Goal: Information Seeking & Learning: Learn about a topic

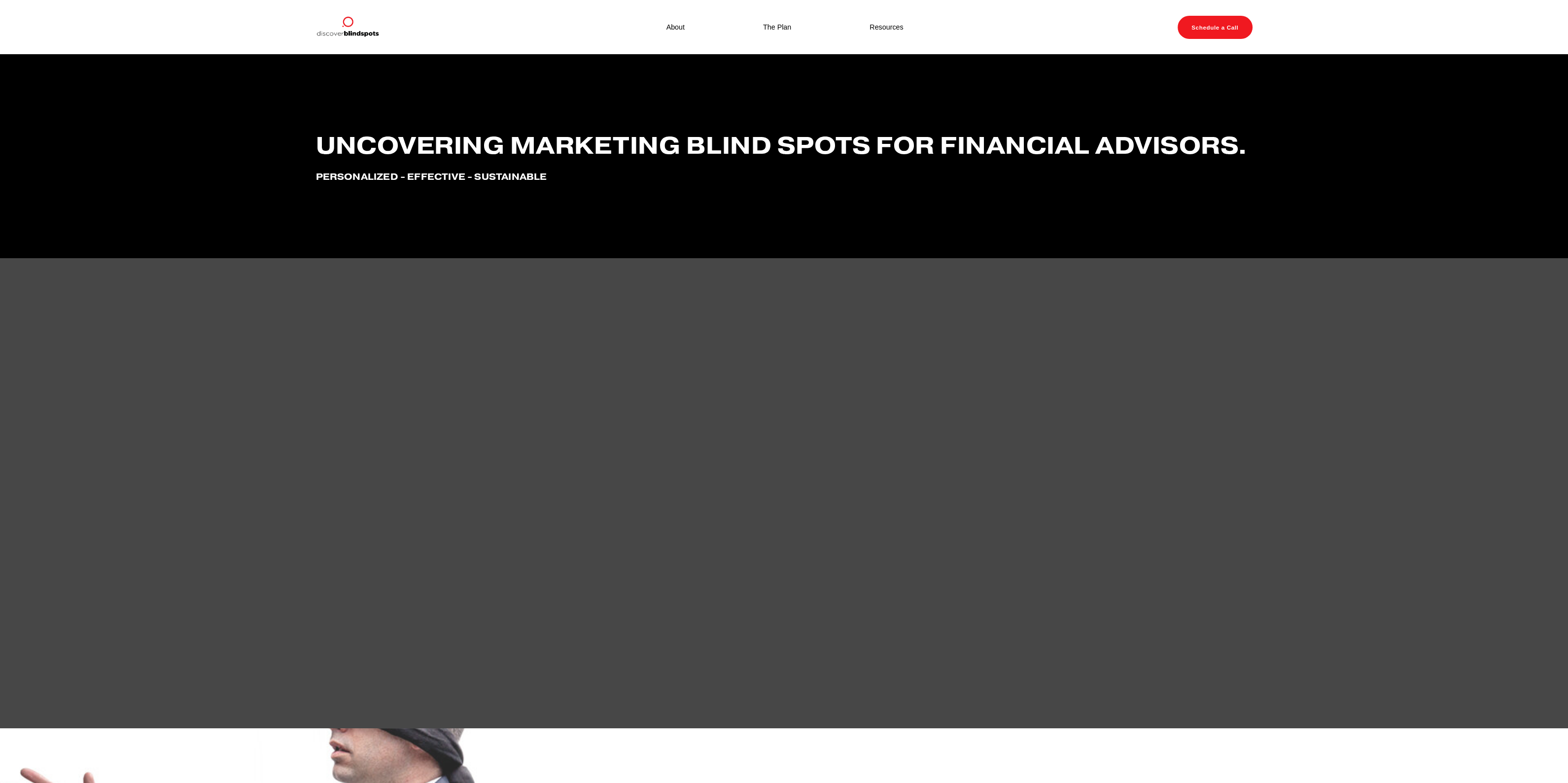
click at [685, 21] on link "About" at bounding box center [676, 27] width 18 height 13
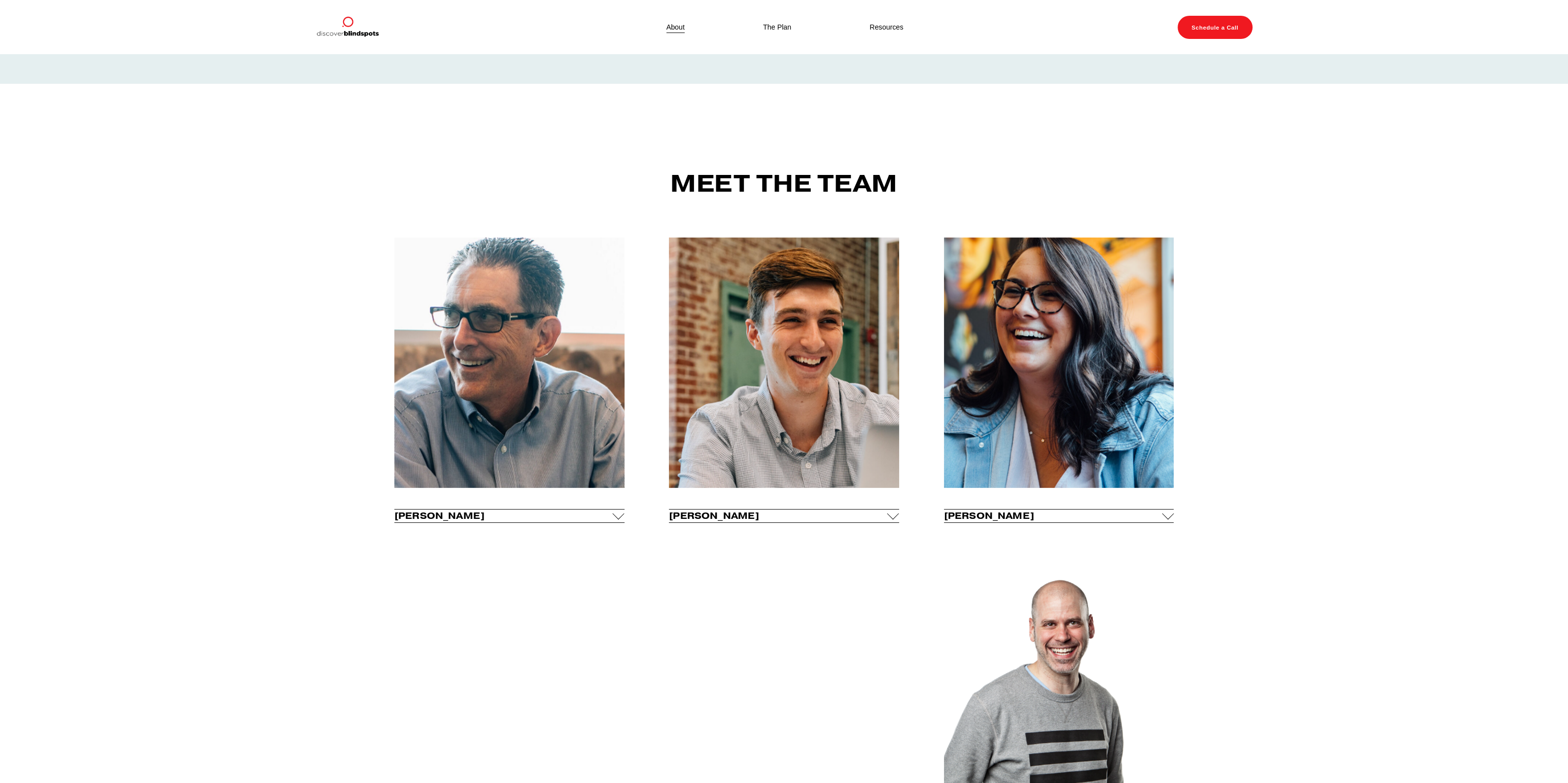
scroll to position [414, 0]
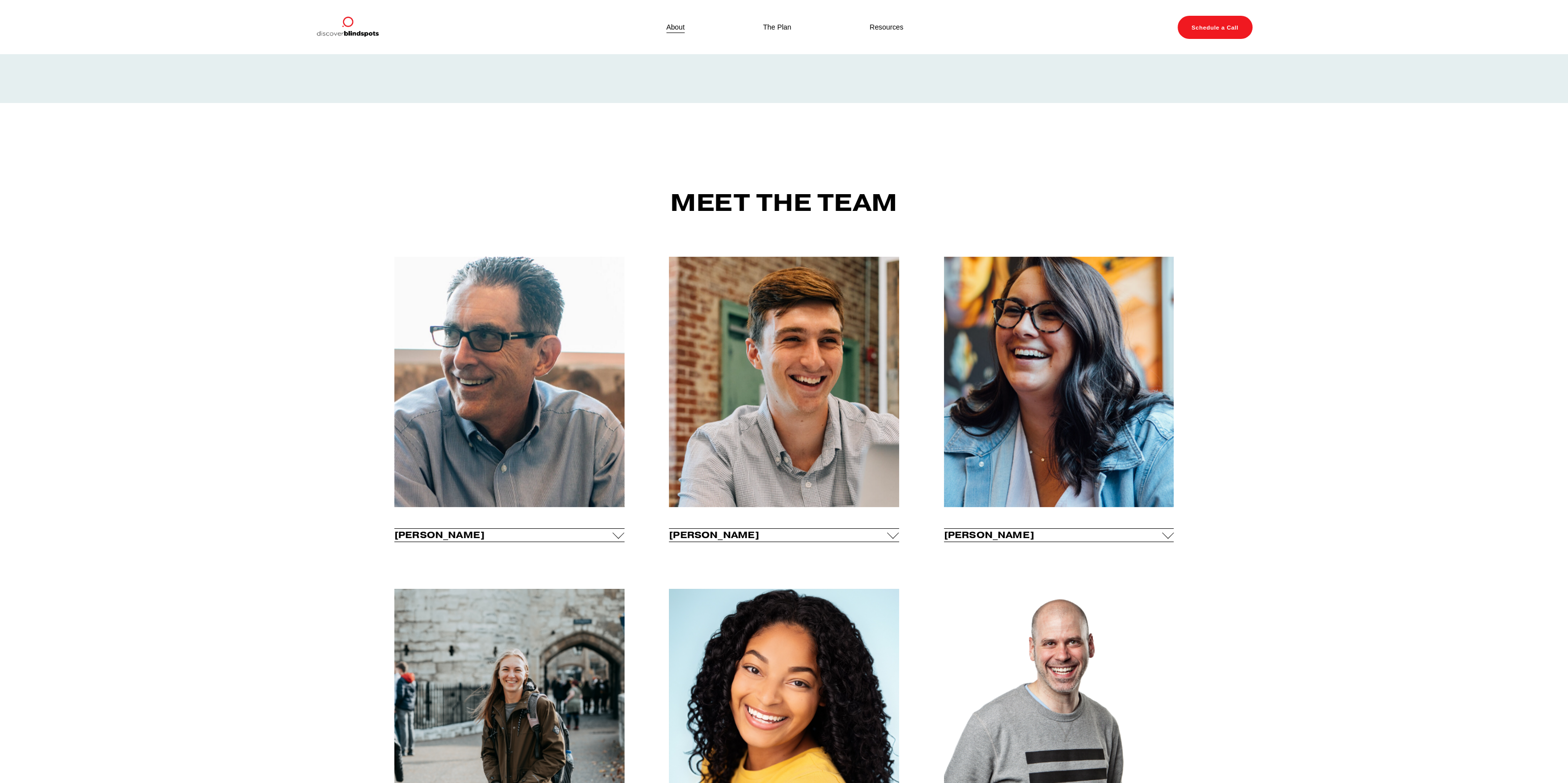
click at [584, 531] on span "Tim Riddle" at bounding box center [503, 535] width 219 height 12
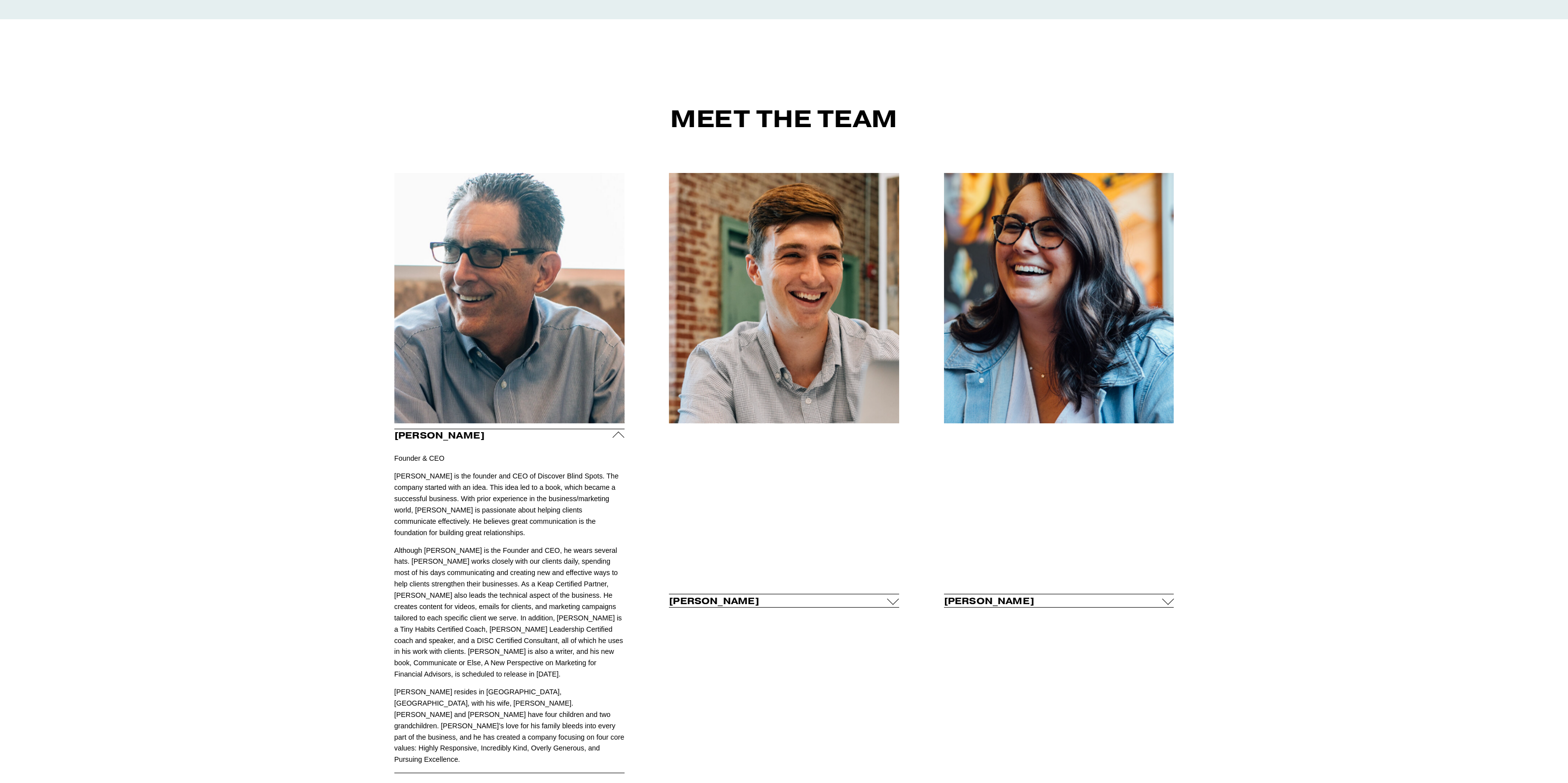
scroll to position [537, 0]
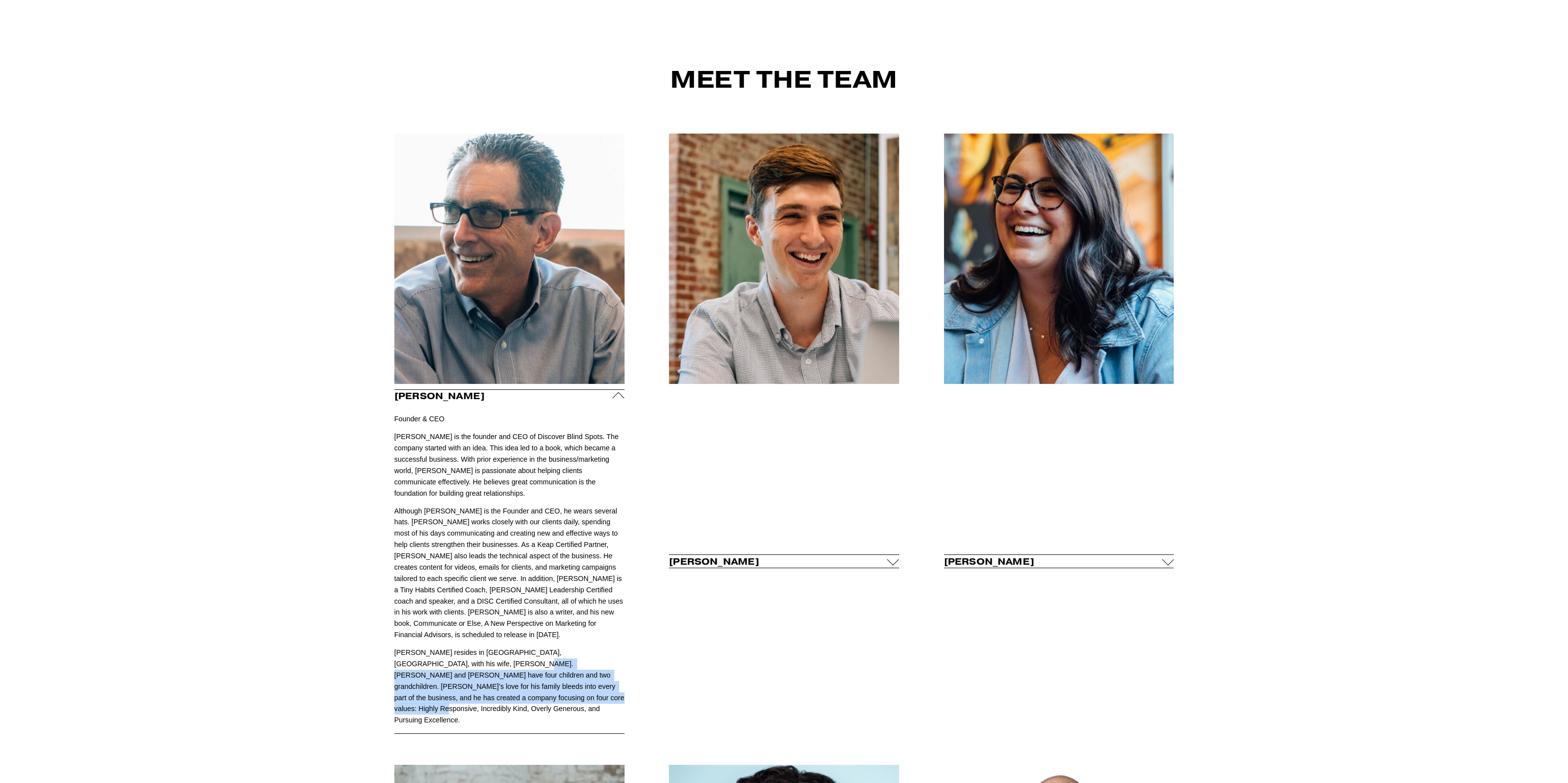
drag, startPoint x: 439, startPoint y: 649, endPoint x: 552, endPoint y: 685, distance: 118.6
click at [552, 685] on p "Tim resides in Burlington, NC, with his wife, Stacy. Tim and Stacy have four ch…" at bounding box center [509, 686] width 230 height 79
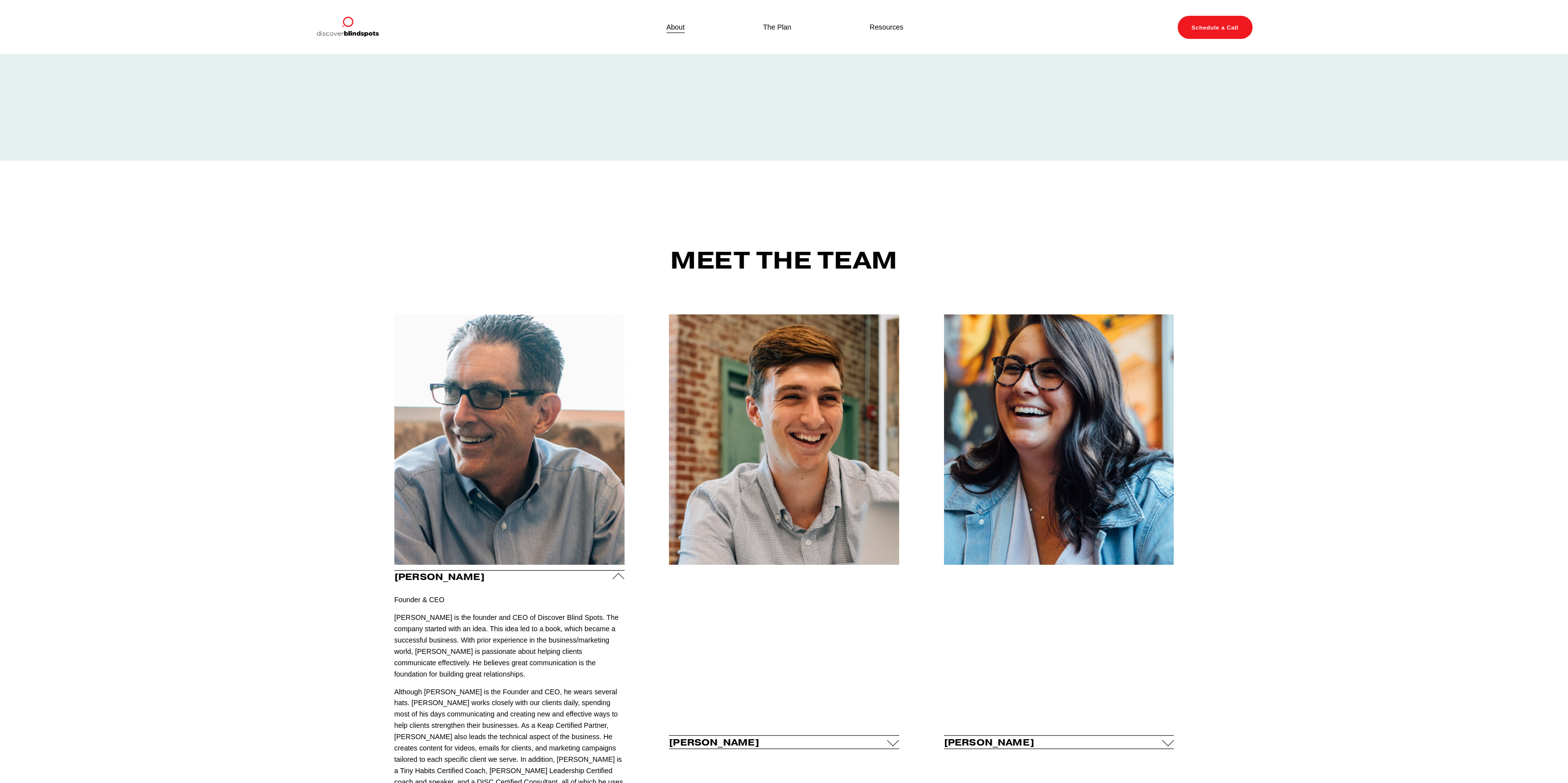
scroll to position [352, 0]
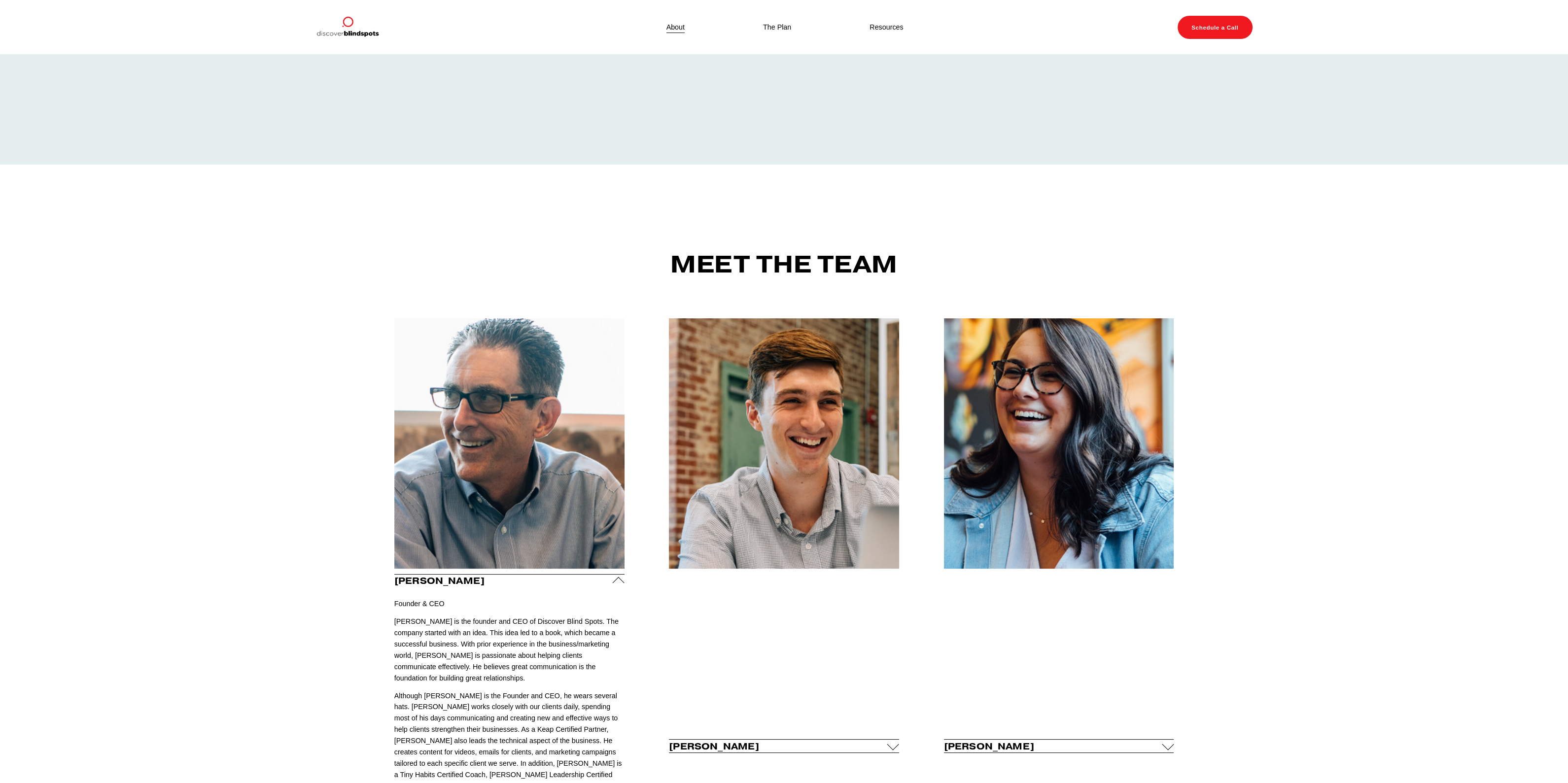
click at [791, 25] on link "The Plan" at bounding box center [777, 27] width 28 height 13
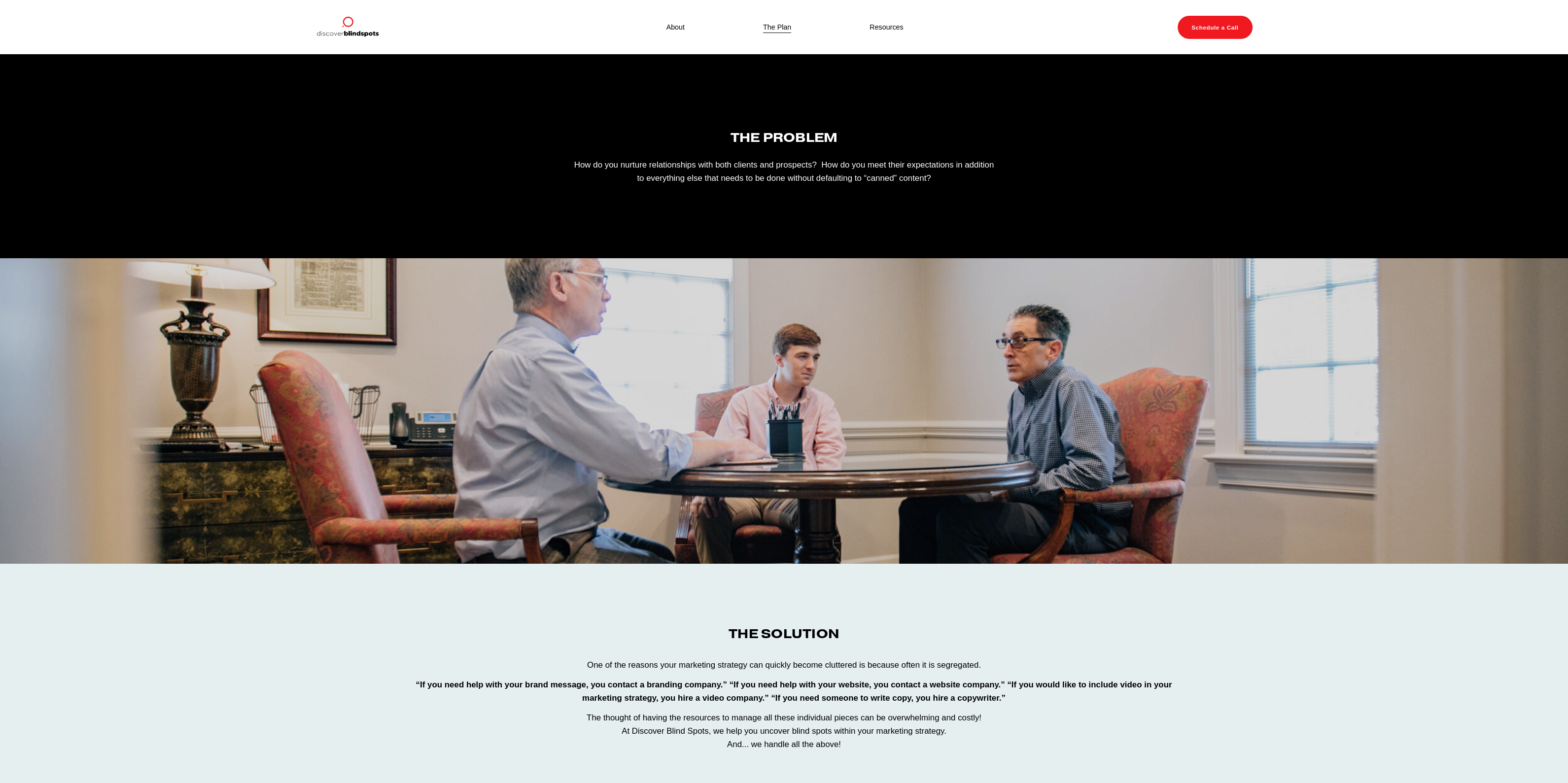
click at [685, 21] on link "About" at bounding box center [676, 27] width 18 height 13
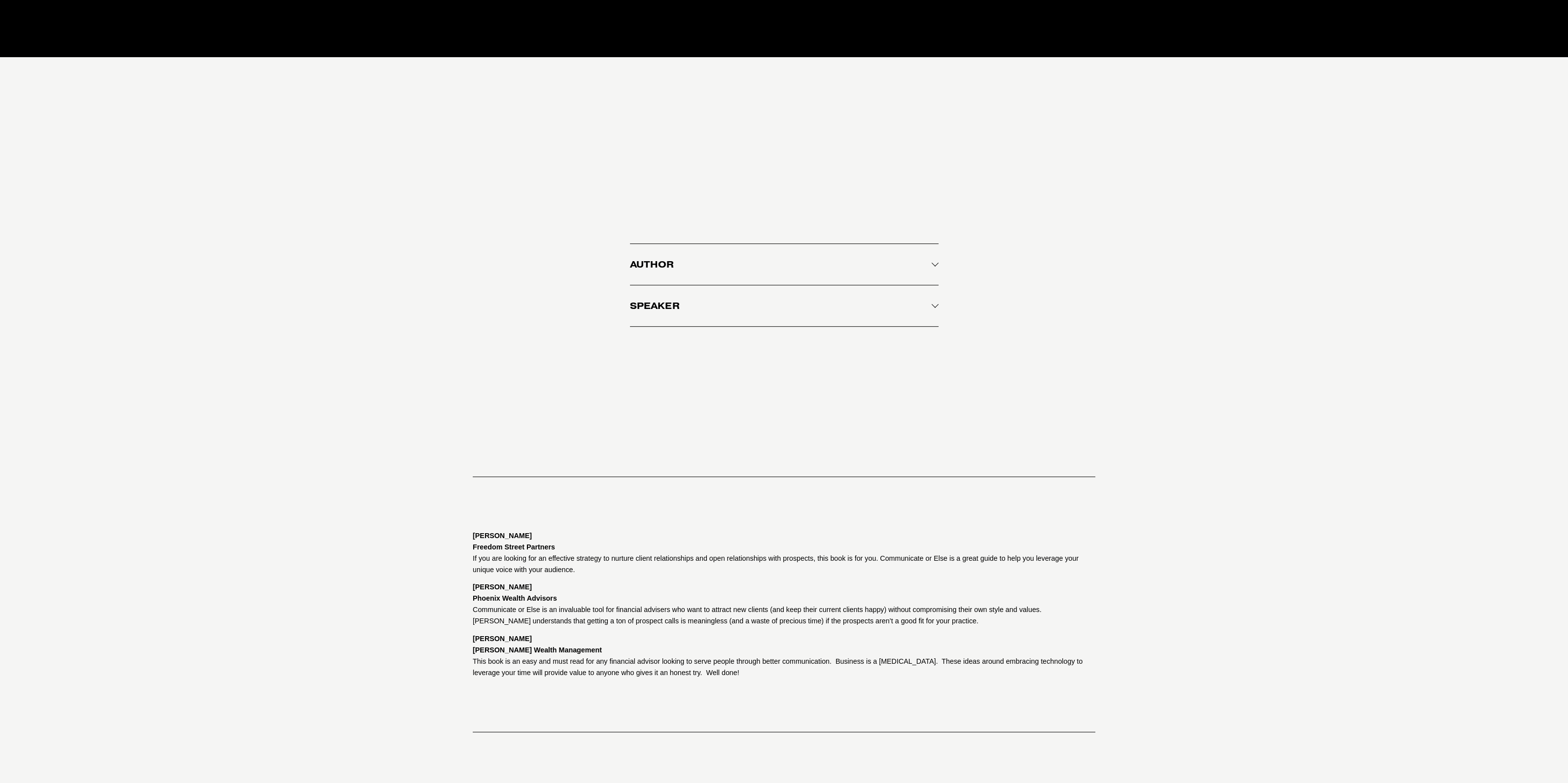
scroll to position [1461, 0]
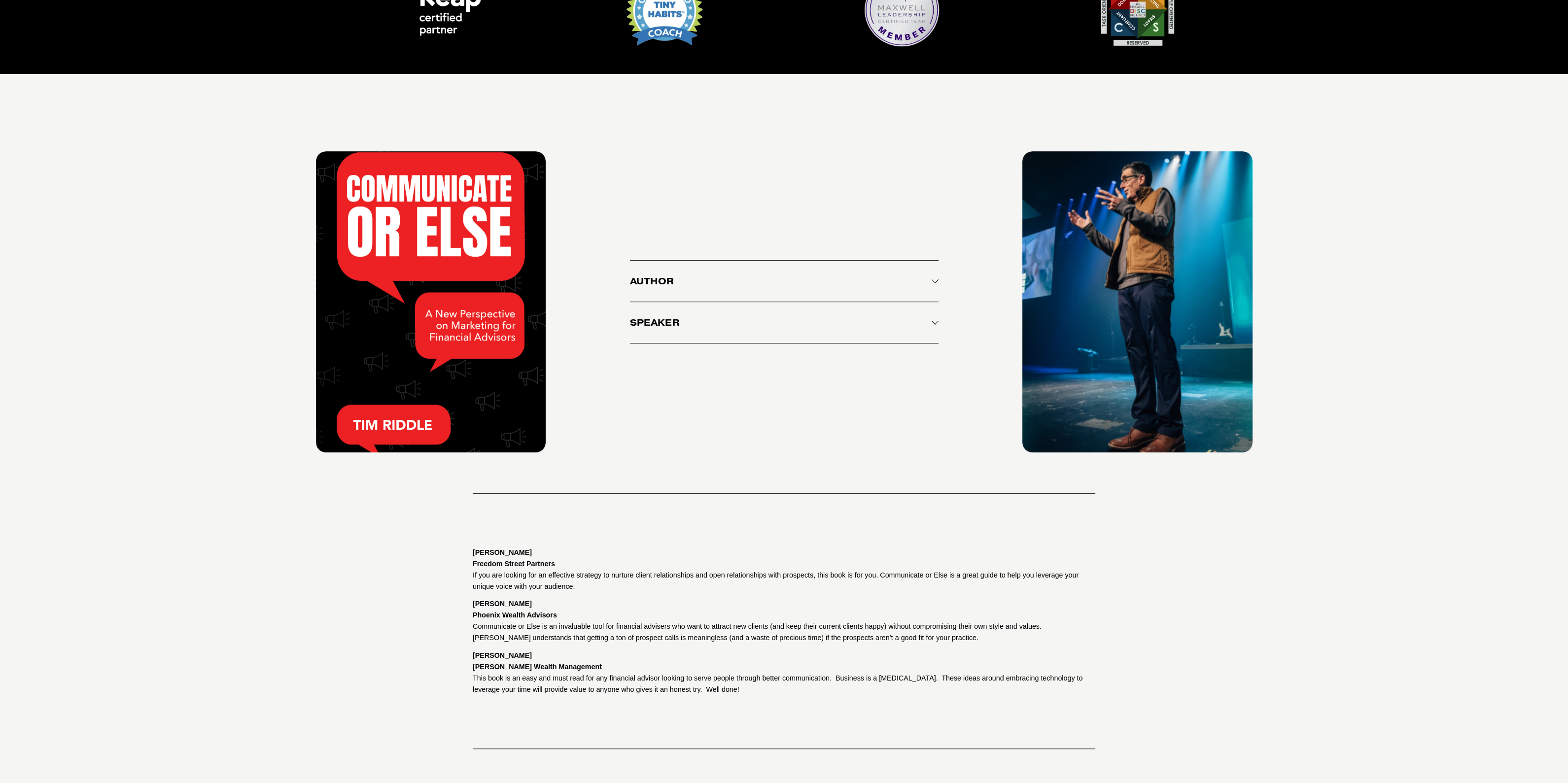
click at [929, 323] on span "Speaker" at bounding box center [781, 322] width 302 height 12
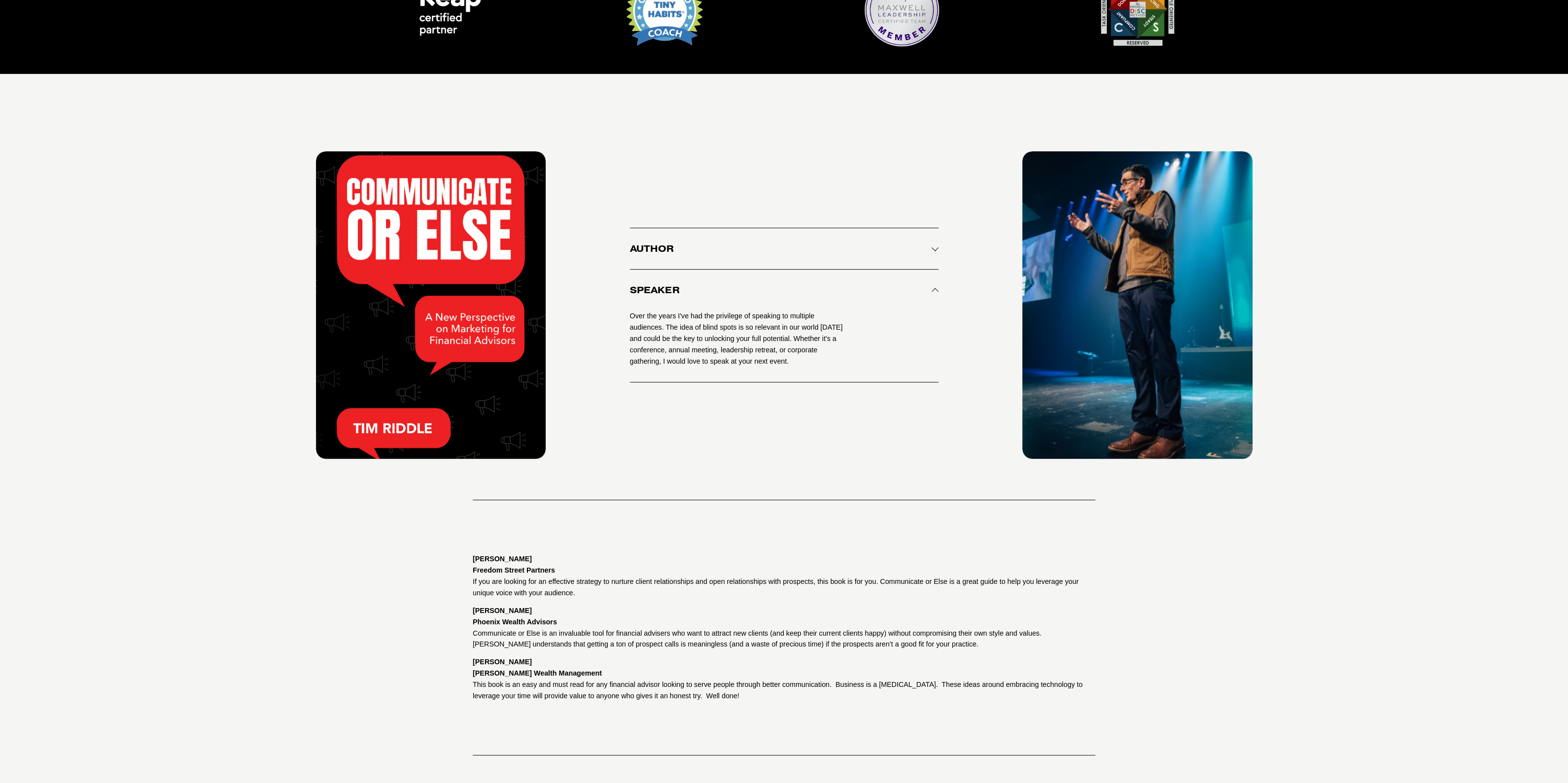
click at [1374, 149] on div "Author DISCOVER HOW to effectively use your unique voice to communicate with yo…" at bounding box center [784, 445] width 1568 height 639
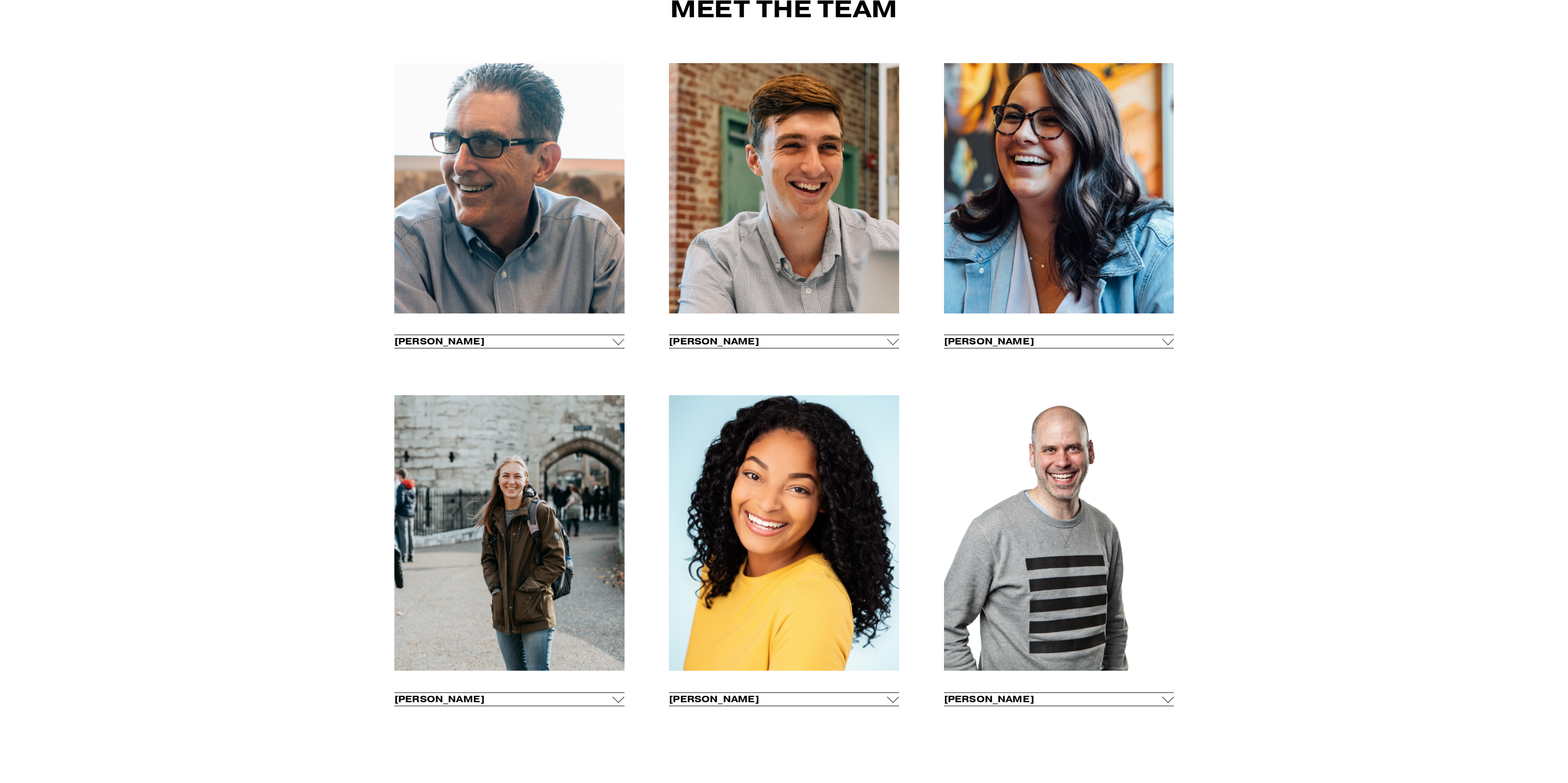
scroll to position [606, 0]
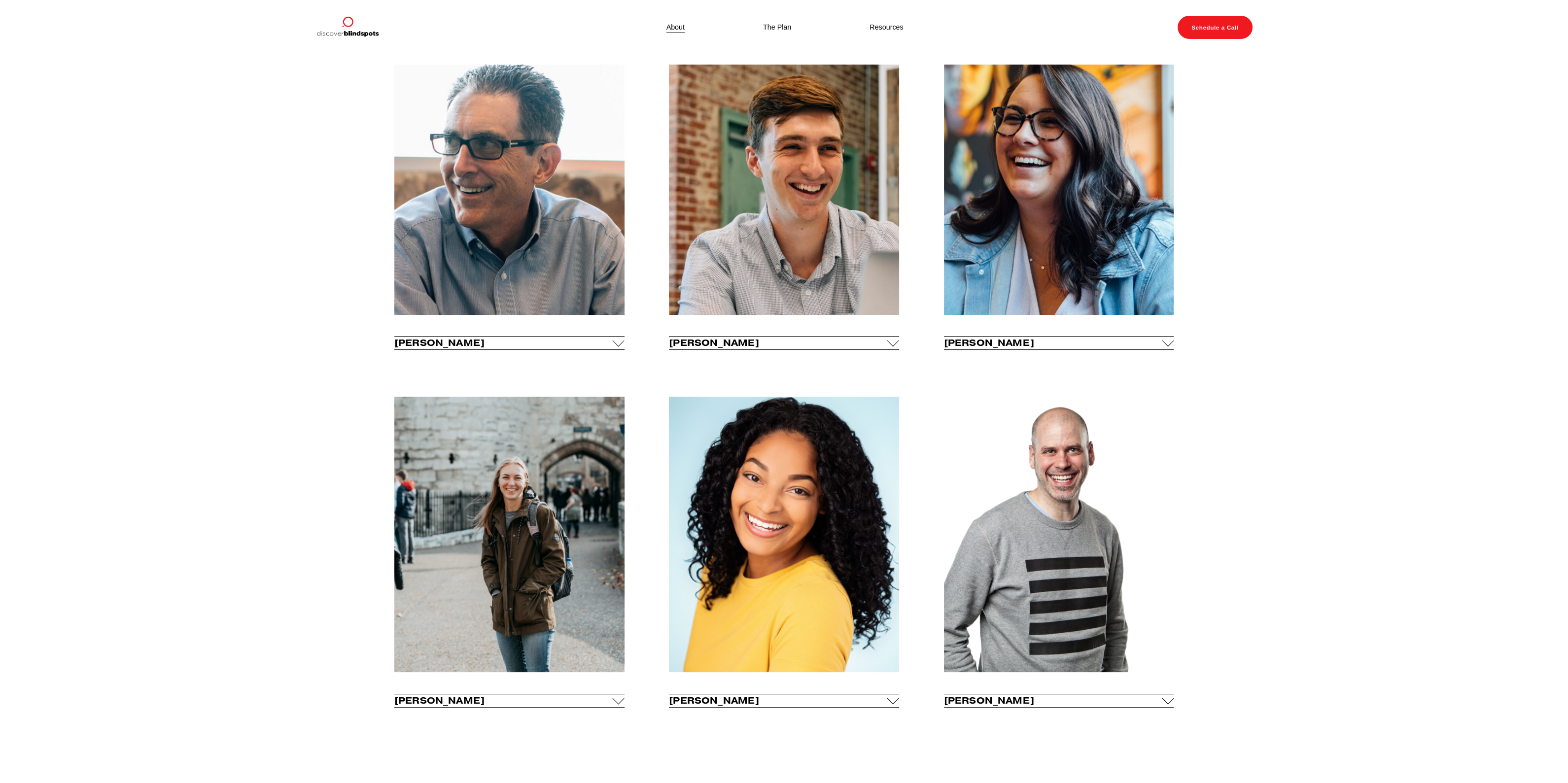
click at [1109, 349] on div at bounding box center [1059, 349] width 230 height 1
click at [1171, 341] on div at bounding box center [1167, 341] width 12 height 12
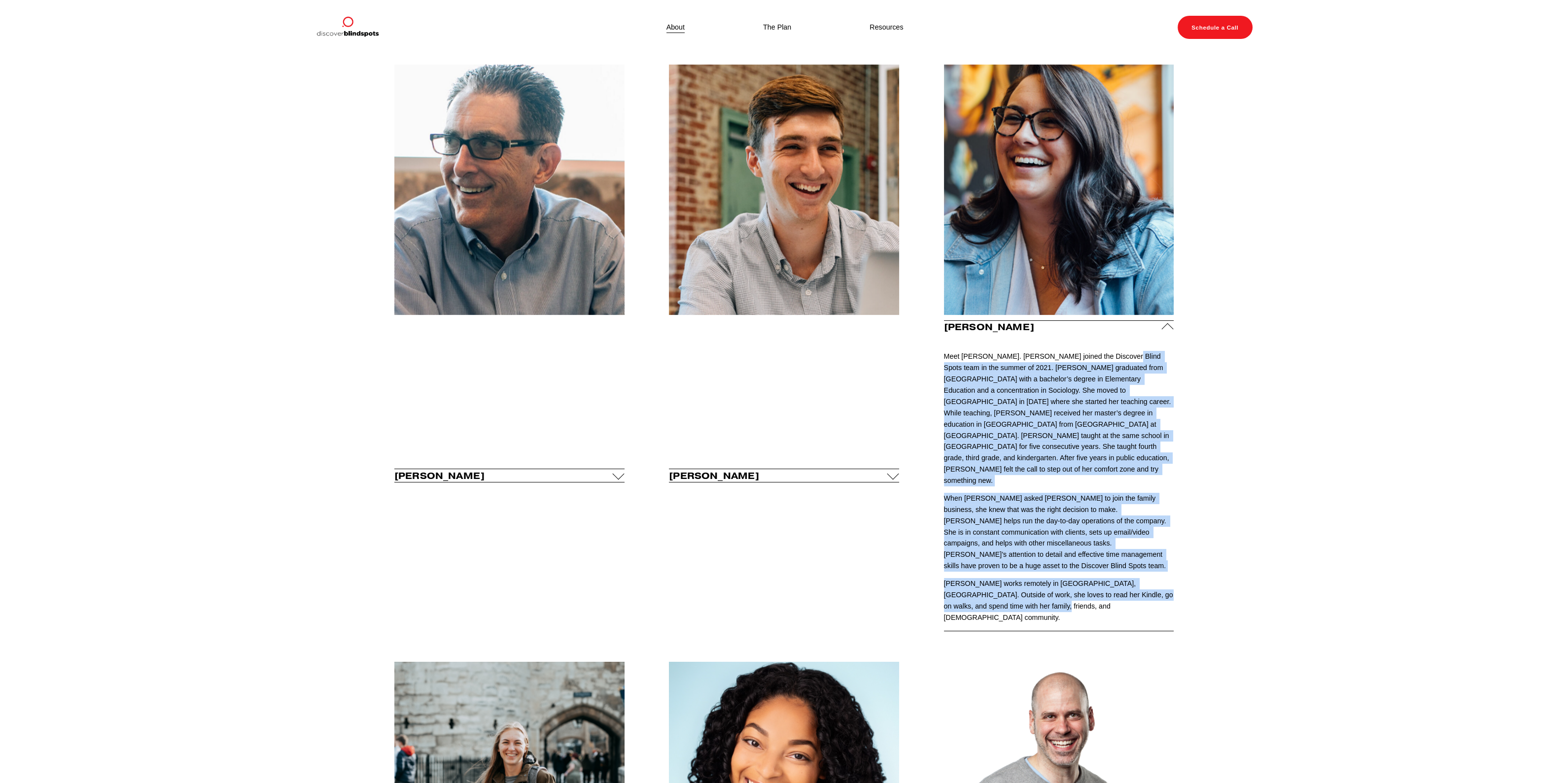
drag, startPoint x: 1110, startPoint y: 358, endPoint x: 1155, endPoint y: 557, distance: 204.0
click at [1155, 557] on div "Meet Carly Riddle. Carly joined the Discover Blind Spots team in the summer of …" at bounding box center [1059, 482] width 230 height 297
